Goal: Transaction & Acquisition: Purchase product/service

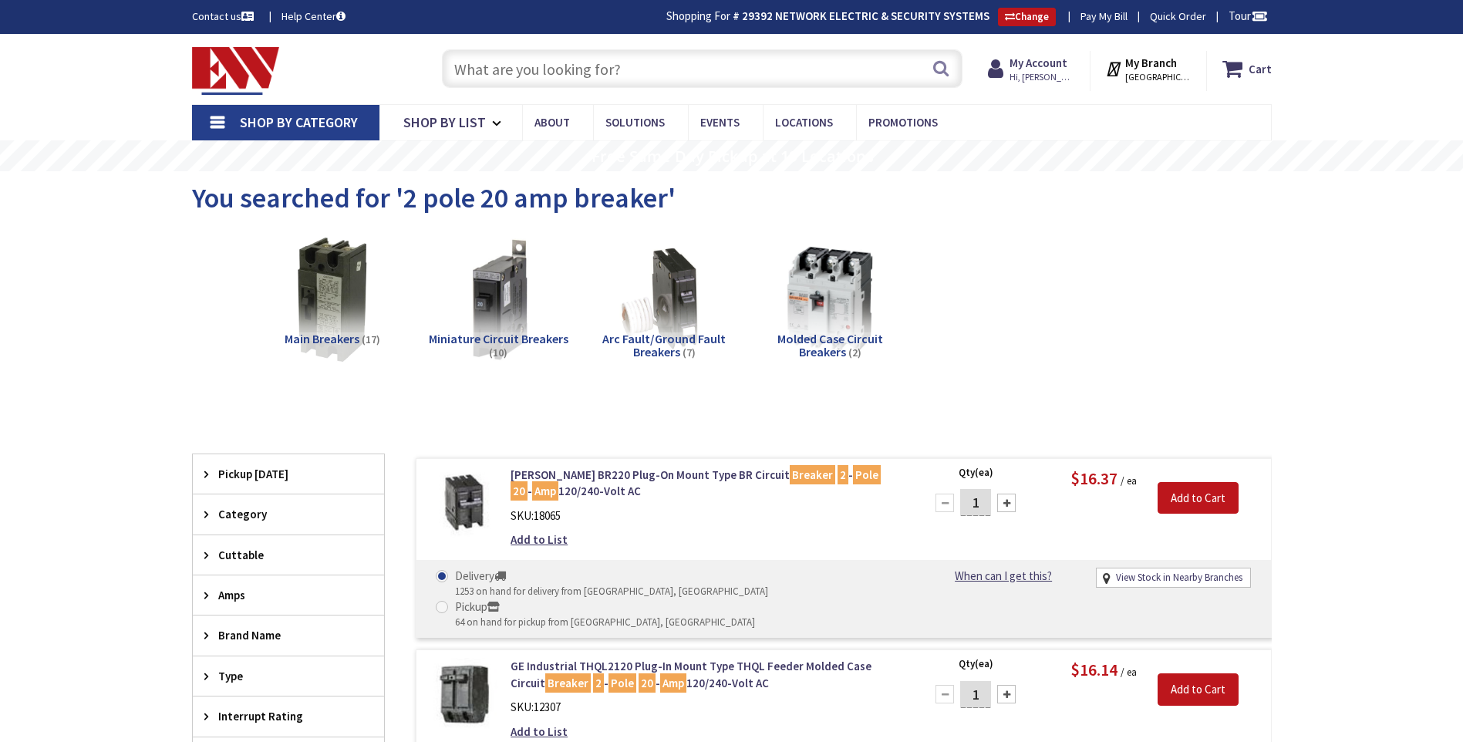
click at [565, 45] on div "Skip to Content Toggle Nav Search Cart My Cart Close" at bounding box center [731, 69] width 1157 height 70
click at [571, 67] on input "text" at bounding box center [702, 68] width 520 height 39
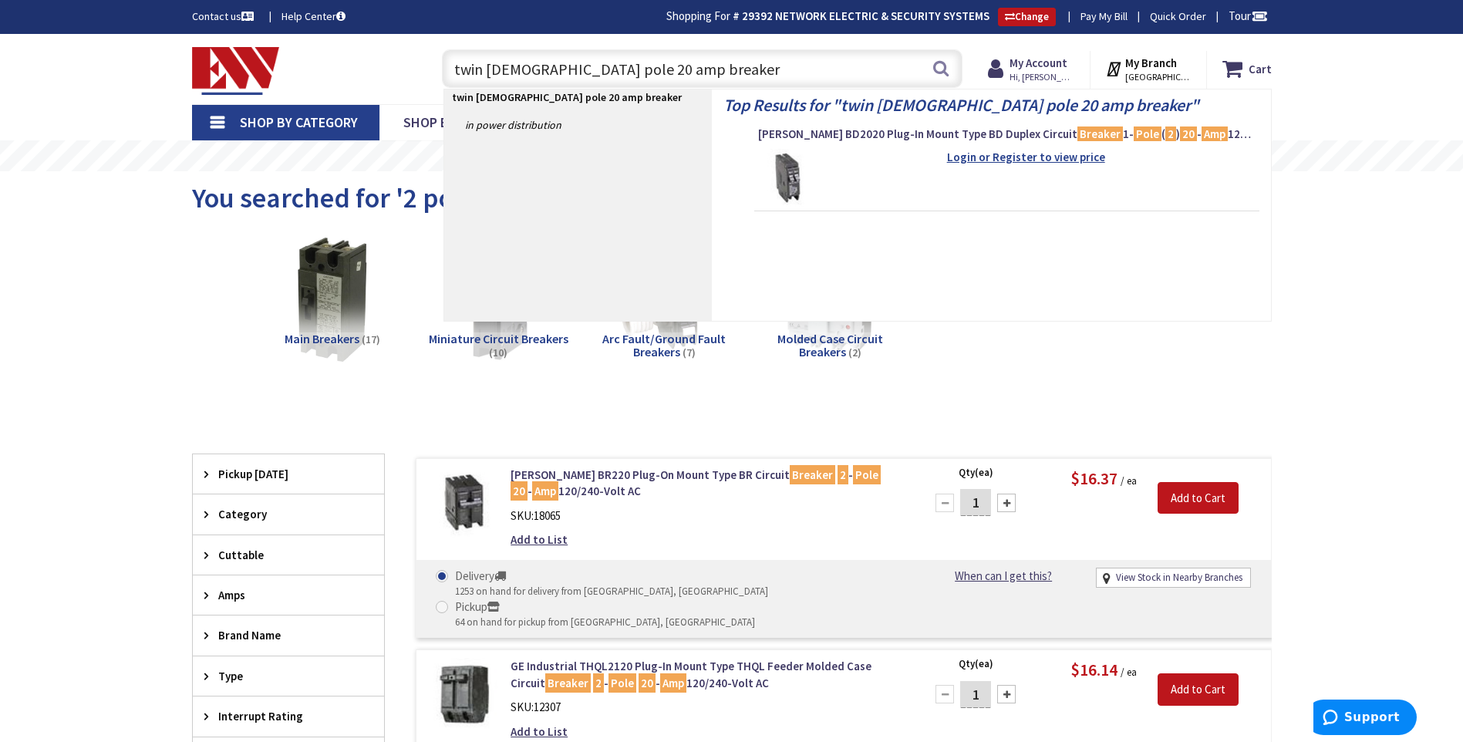
type input "twin [DEMOGRAPHIC_DATA] pole 20 amp breaker"
click at [1056, 154] on strong "Login or Register to view price" at bounding box center [1026, 157] width 158 height 15
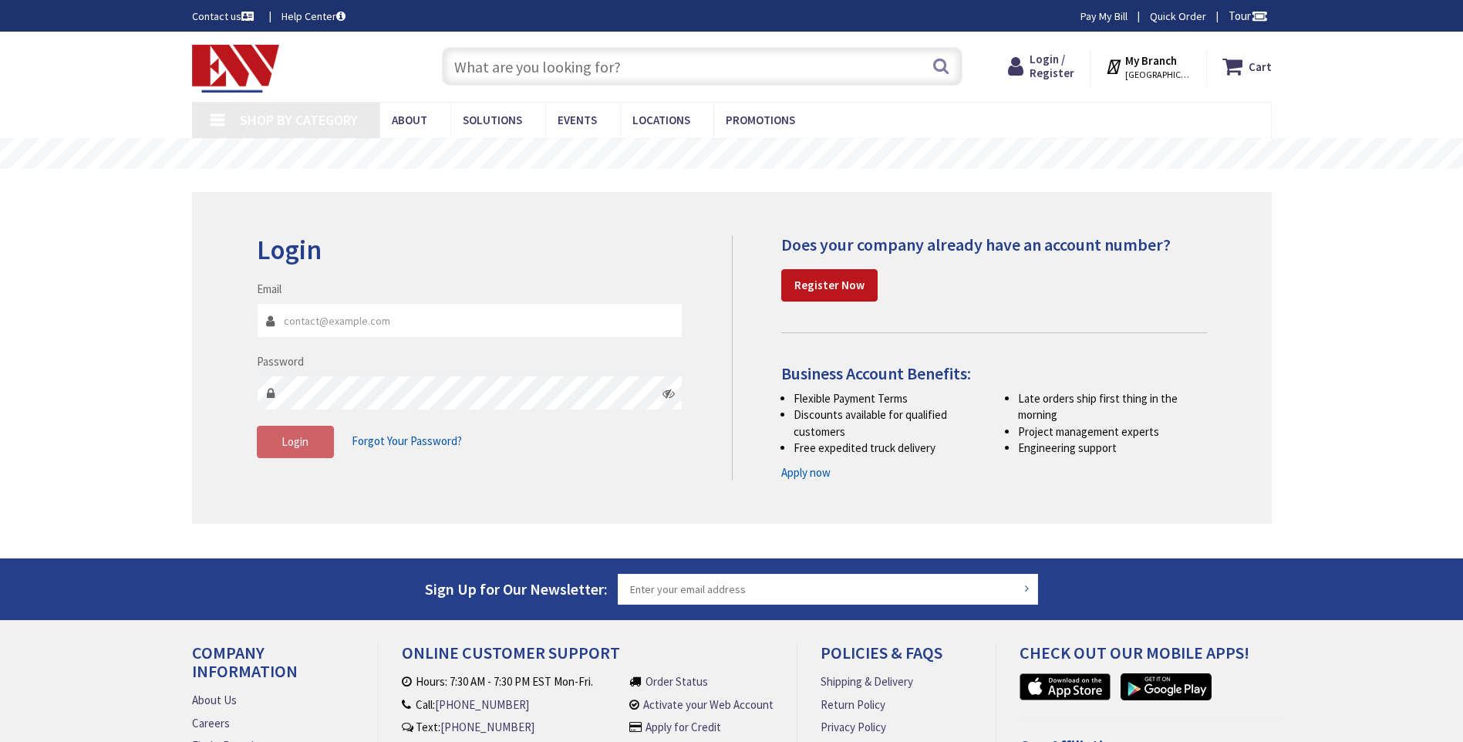
type input "[GEOGRAPHIC_DATA], [STREET_ADDRESS]"
type input "[PERSON_NAME][EMAIL_ADDRESS][DOMAIN_NAME]"
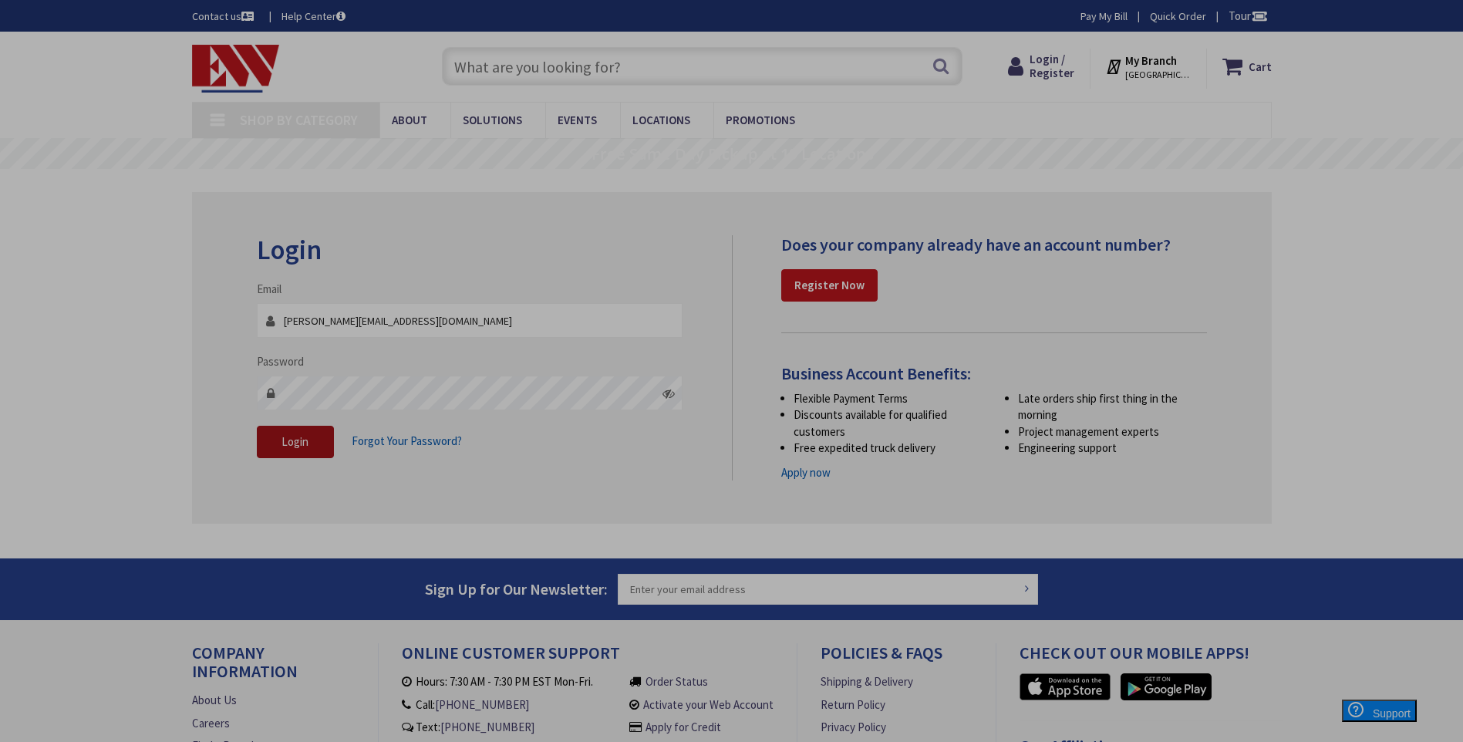
click at [290, 439] on span "Login" at bounding box center [294, 441] width 27 height 15
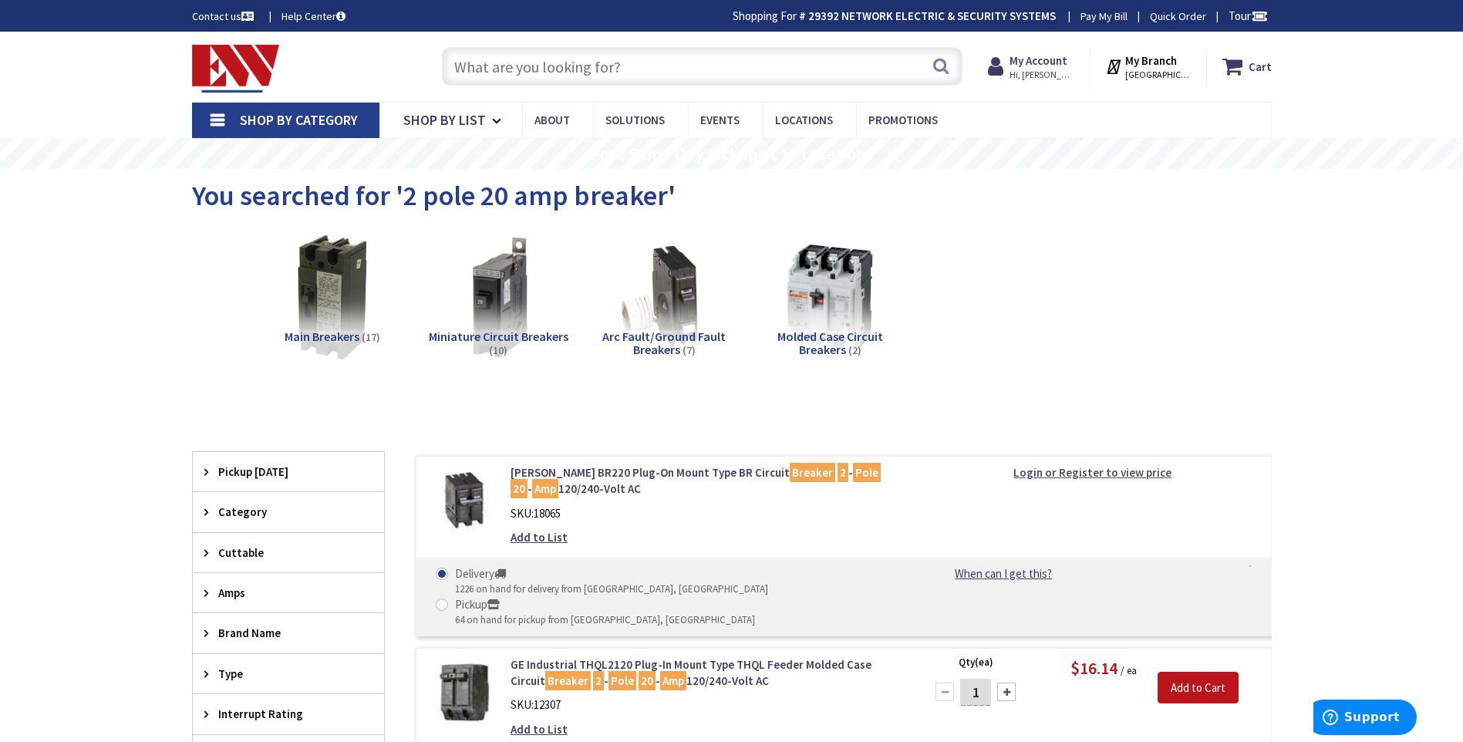
click at [1047, 470] on strong "Login or Register to view price" at bounding box center [1092, 472] width 158 height 15
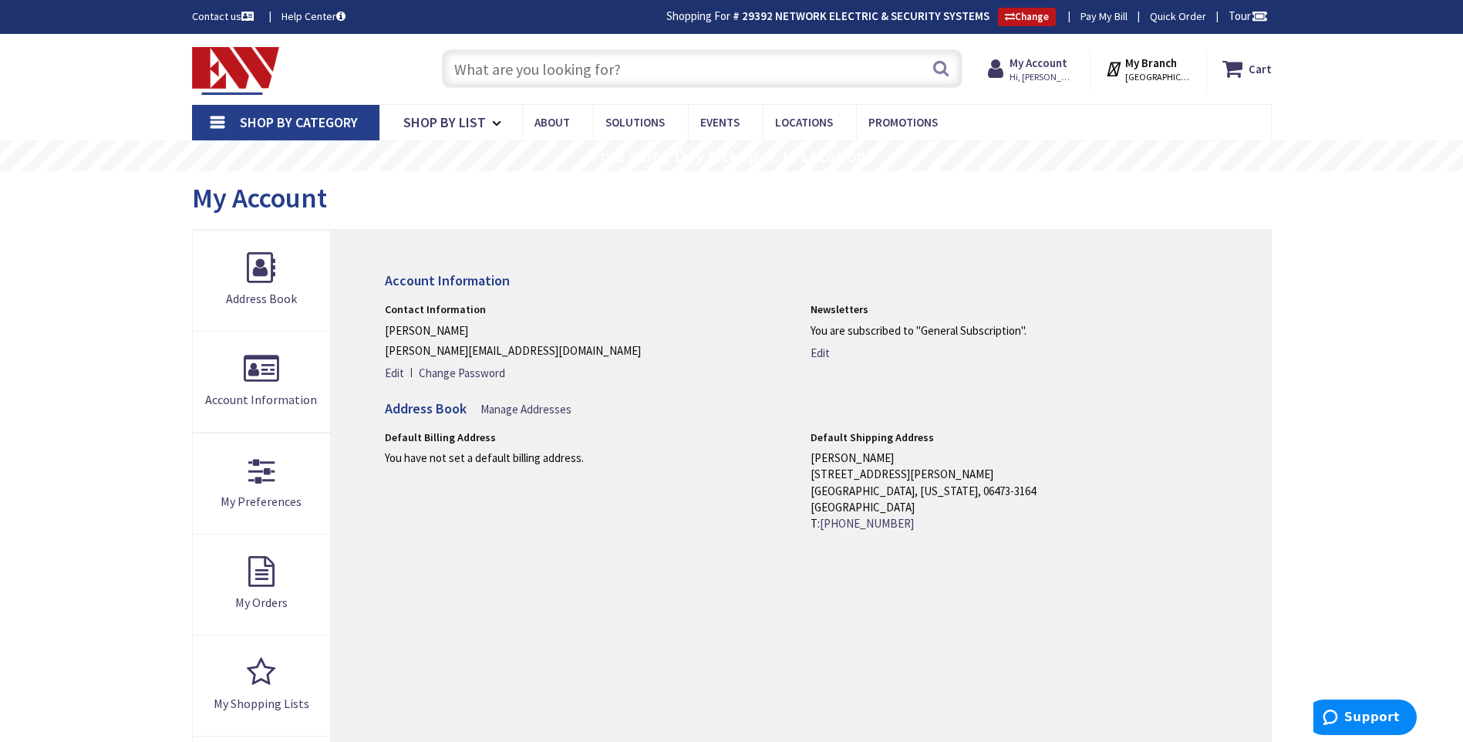
click at [510, 80] on input "text" at bounding box center [702, 68] width 520 height 39
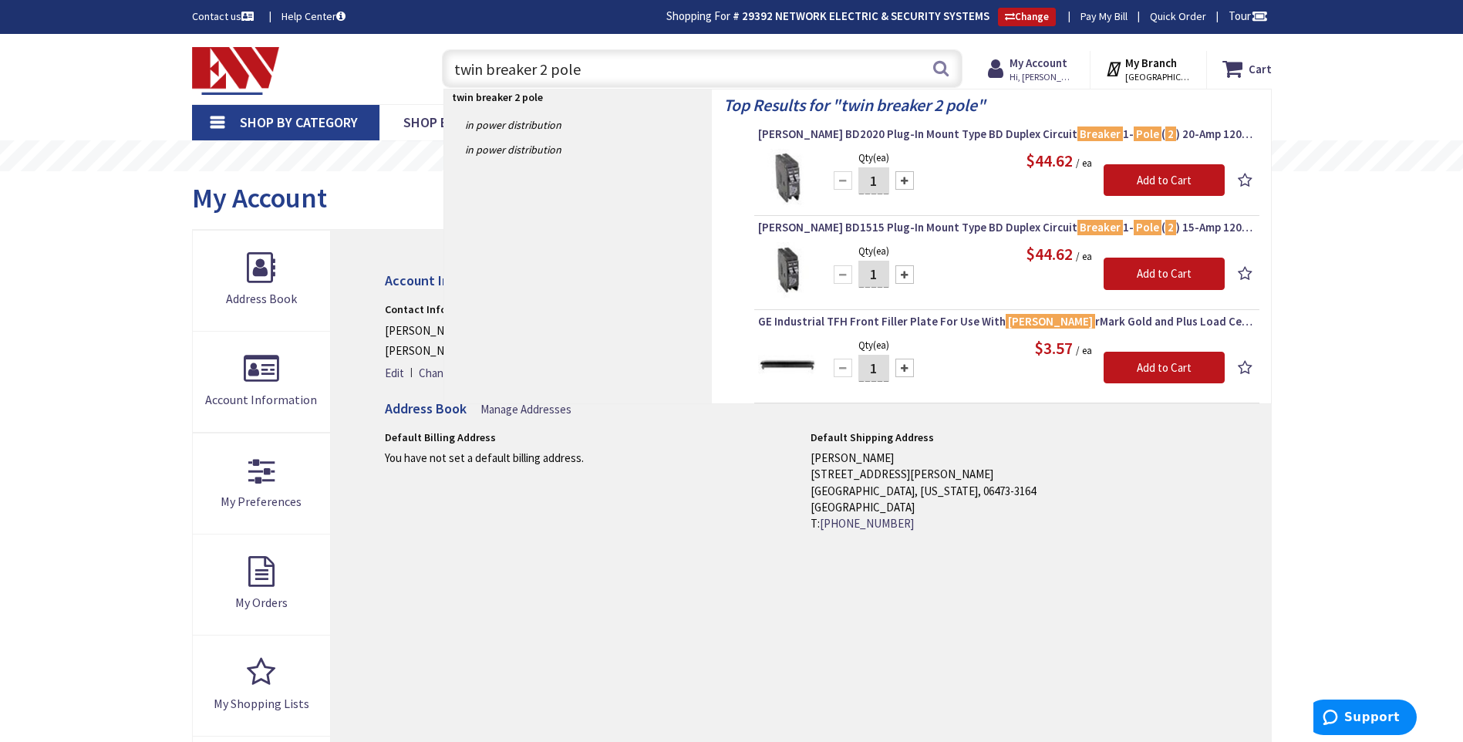
type input "twin breaker 2 pole"
